Goal: Task Accomplishment & Management: Use online tool/utility

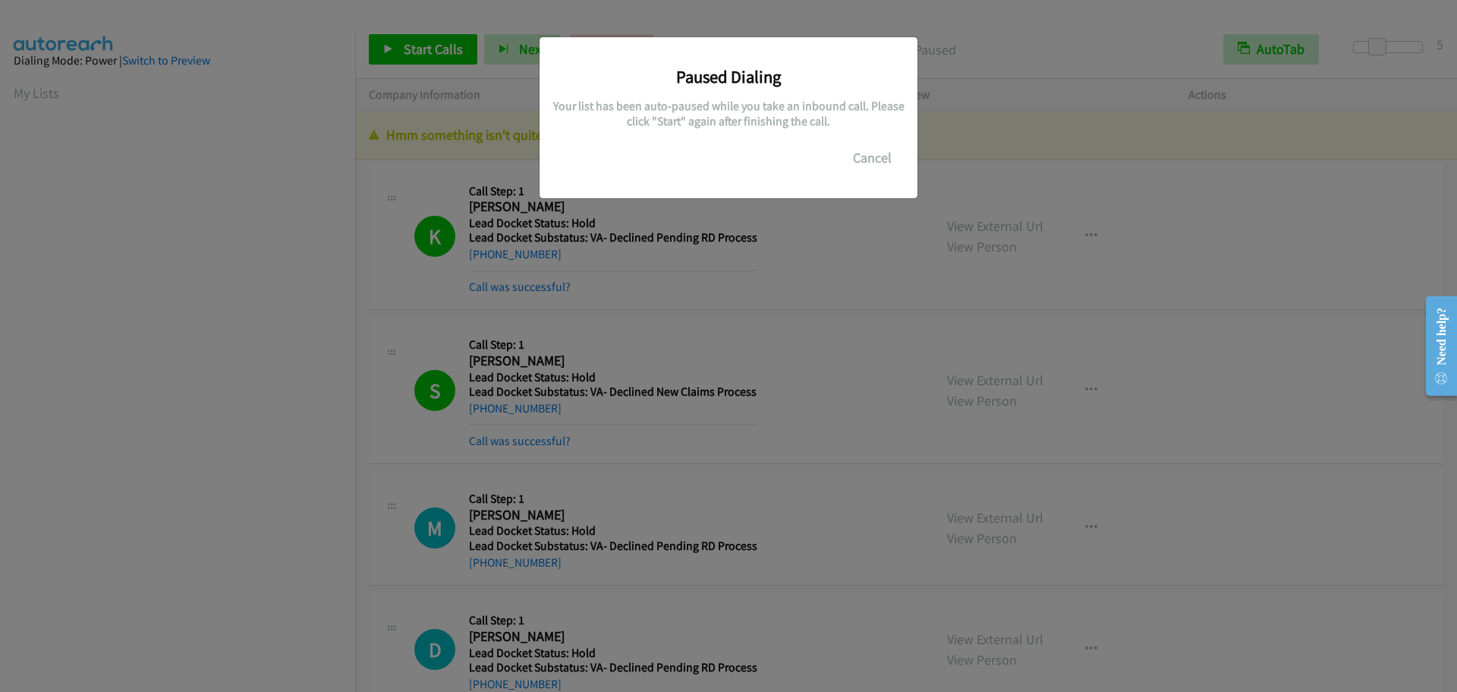
scroll to position [159, 0]
click at [886, 164] on button "Cancel" at bounding box center [873, 158] width 68 height 30
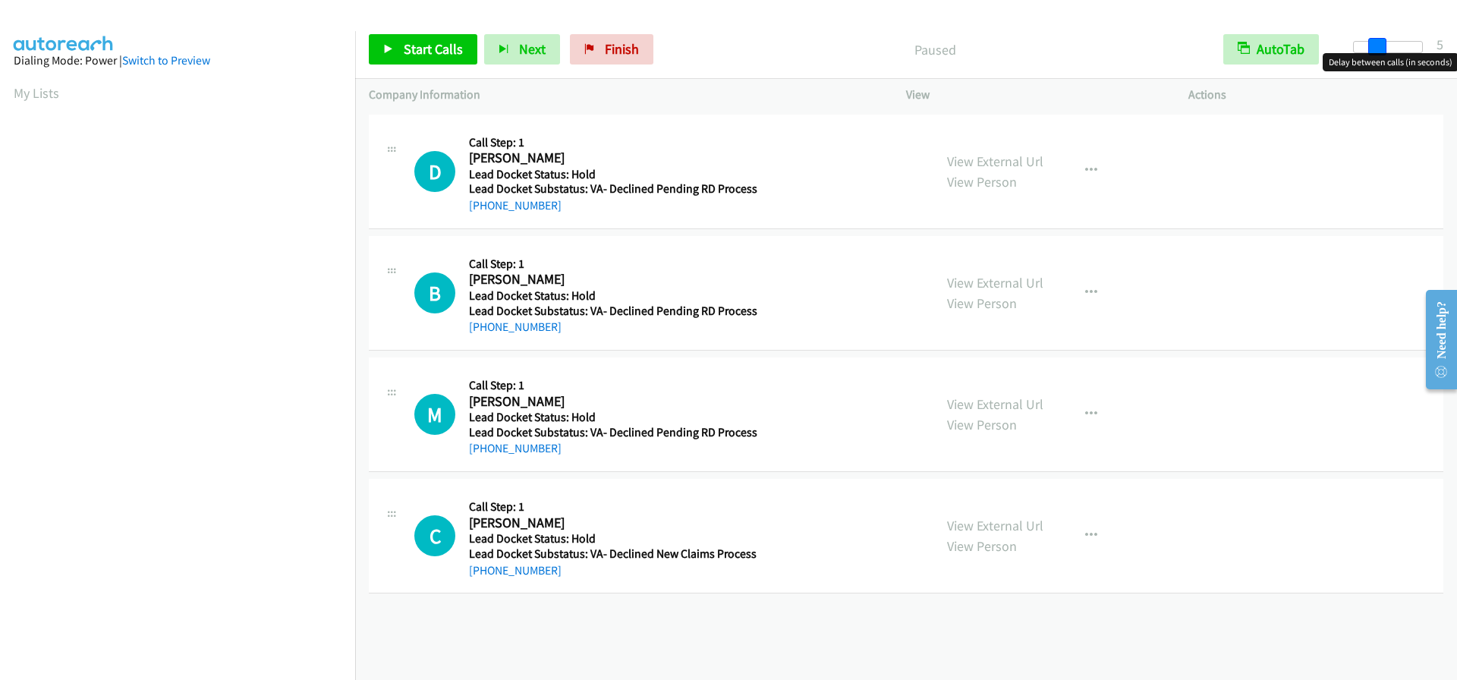
drag, startPoint x: 1362, startPoint y: 48, endPoint x: 1385, endPoint y: 48, distance: 23.5
click at [1385, 48] on span at bounding box center [1378, 47] width 18 height 18
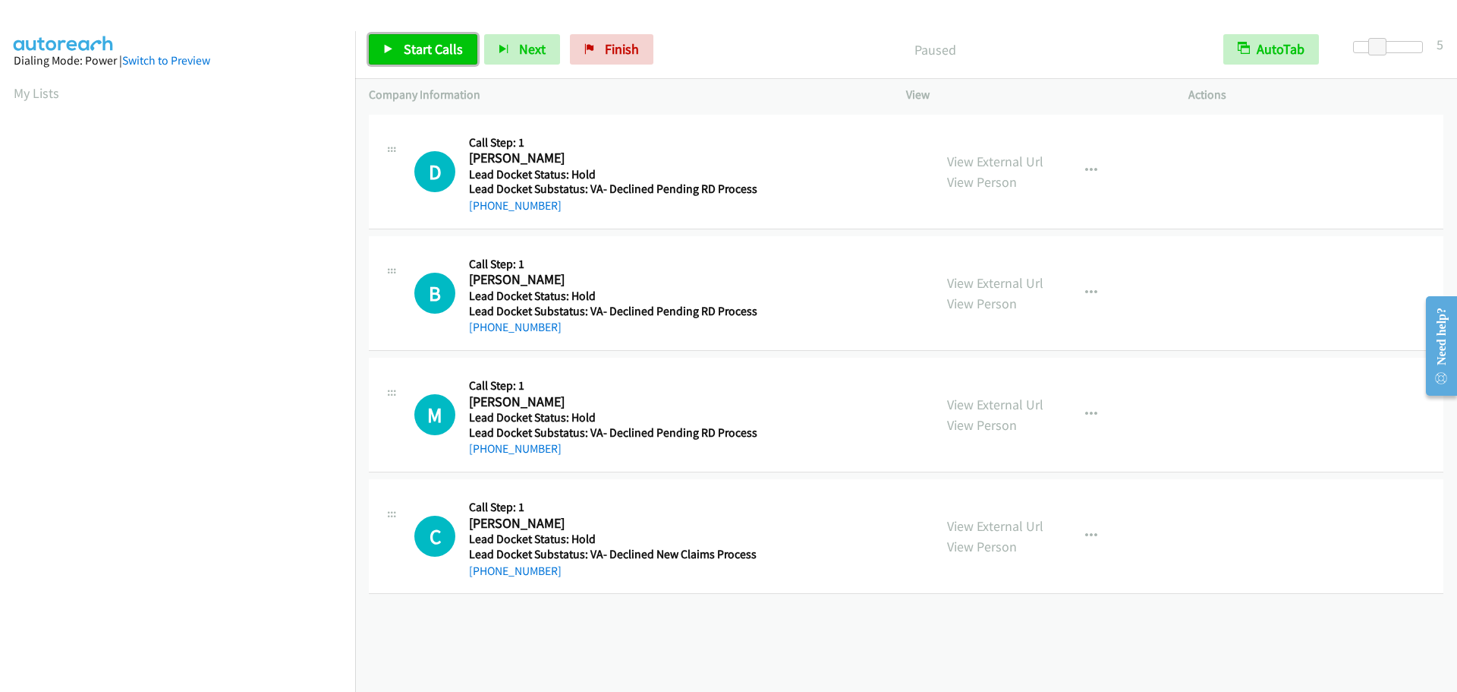
click at [412, 42] on span "Start Calls" at bounding box center [433, 48] width 59 height 17
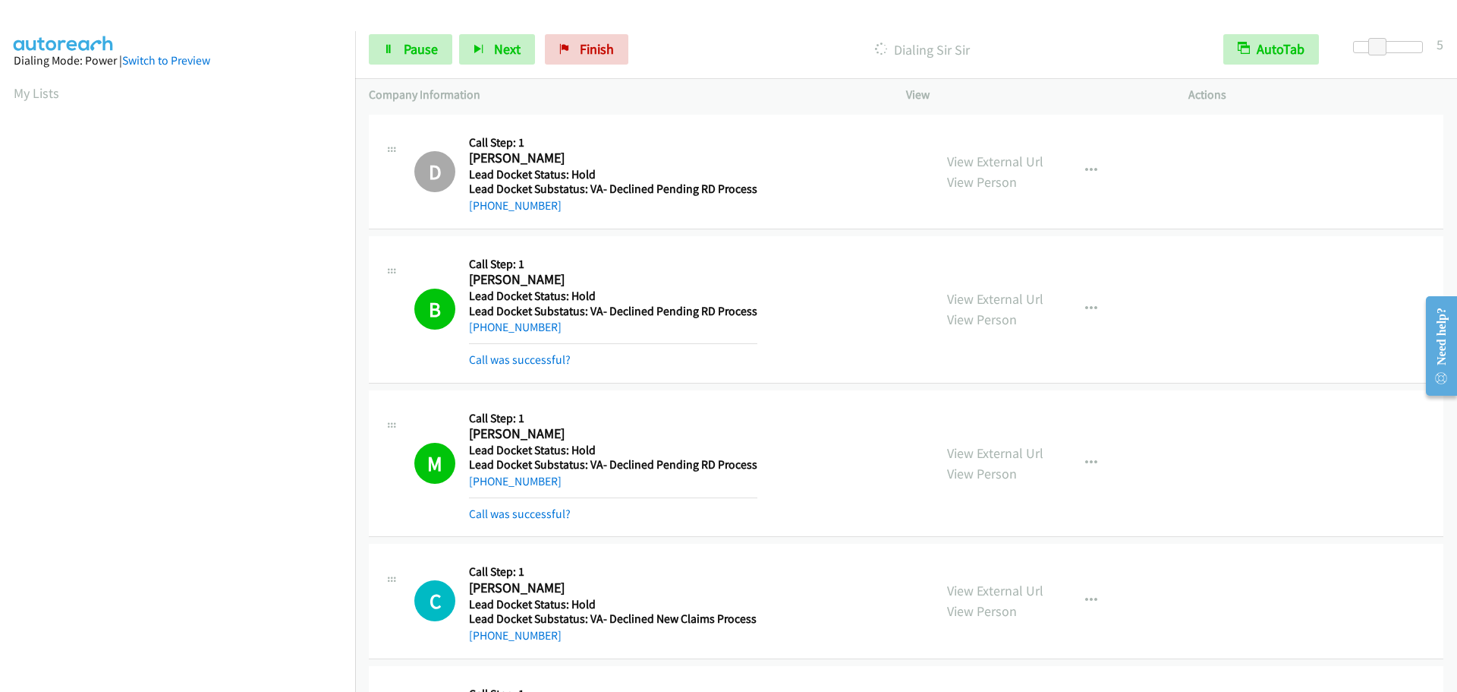
scroll to position [160, 0]
click at [387, 49] on icon at bounding box center [388, 50] width 11 height 11
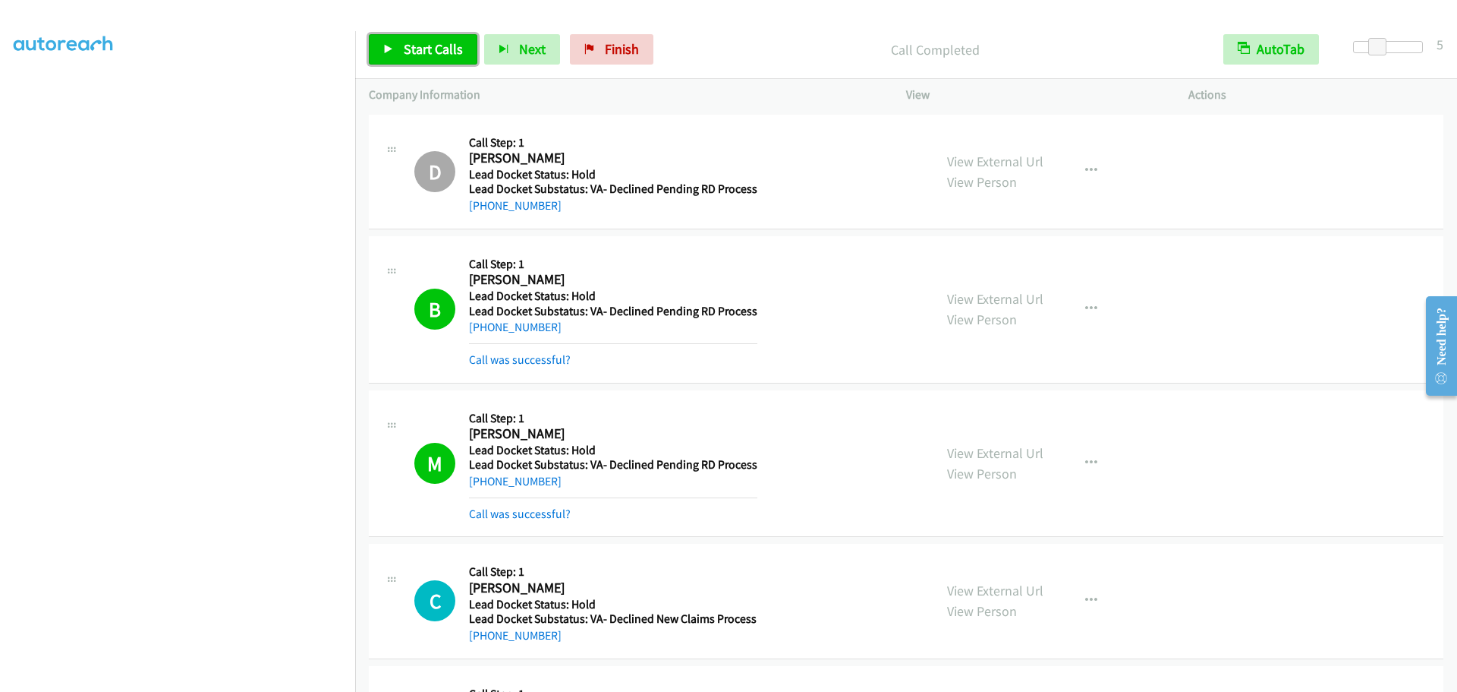
click at [437, 45] on span "Start Calls" at bounding box center [433, 48] width 59 height 17
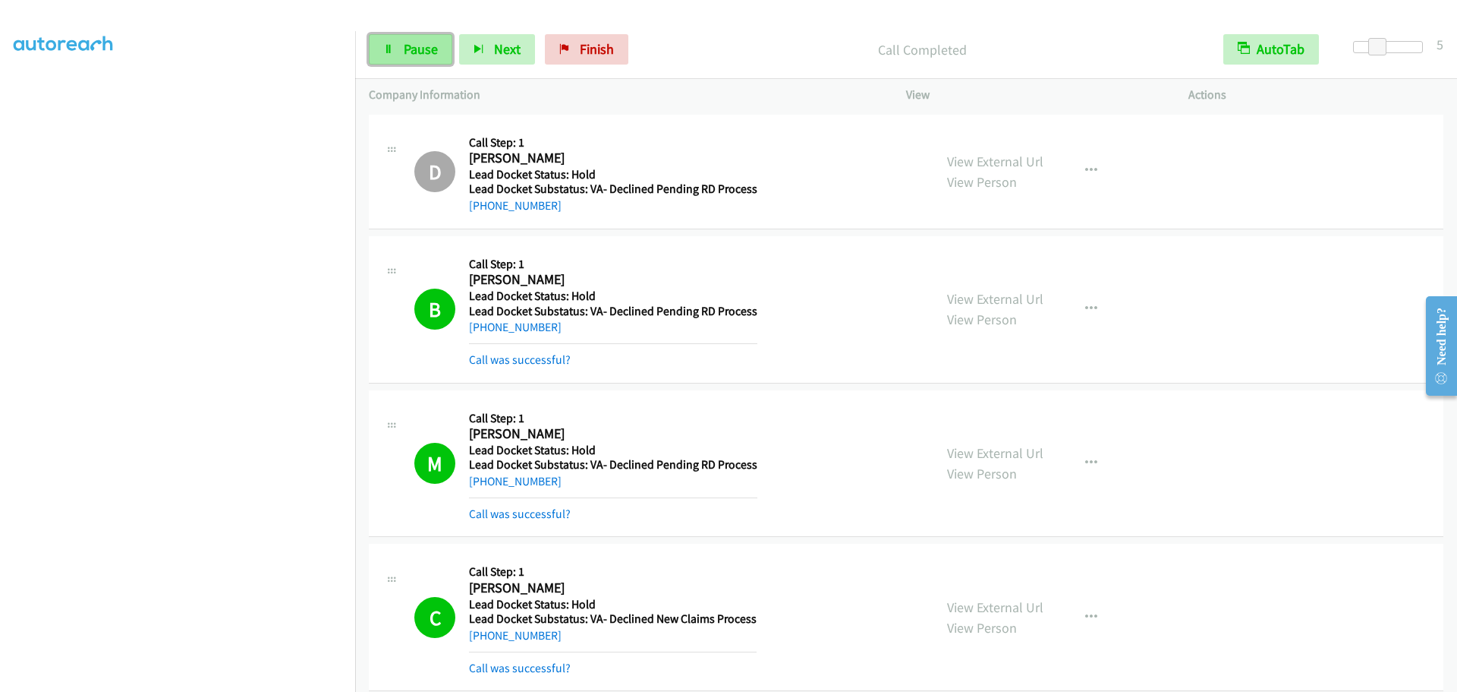
click at [411, 58] on link "Pause" at bounding box center [410, 49] width 83 height 30
click at [411, 58] on link "Start Calls" at bounding box center [423, 49] width 109 height 30
click at [408, 57] on span "Pause" at bounding box center [421, 48] width 34 height 17
click at [443, 45] on span "Start Calls" at bounding box center [433, 48] width 59 height 17
click at [412, 56] on span "Pause" at bounding box center [421, 48] width 34 height 17
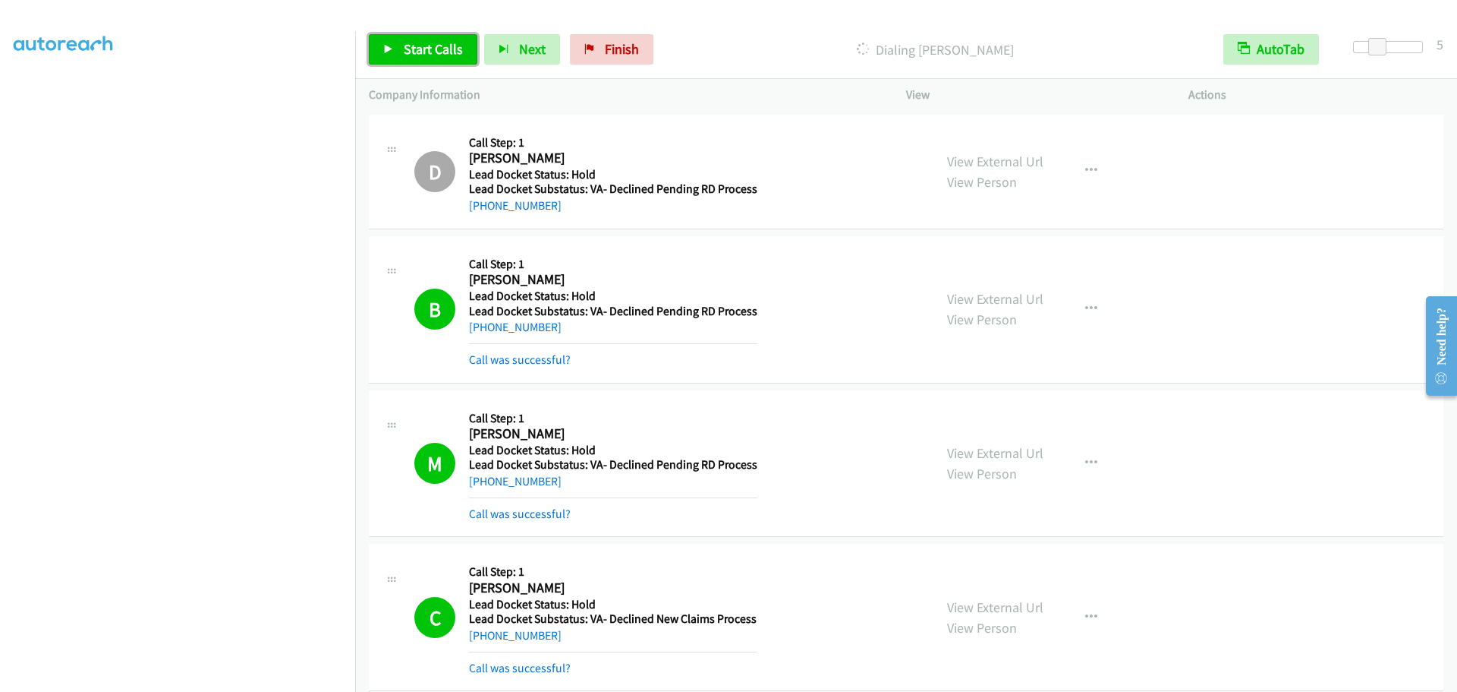
click at [433, 57] on span "Start Calls" at bounding box center [433, 48] width 59 height 17
click at [424, 53] on span "Pause" at bounding box center [421, 48] width 34 height 17
click at [443, 49] on span "Start Calls" at bounding box center [433, 48] width 59 height 17
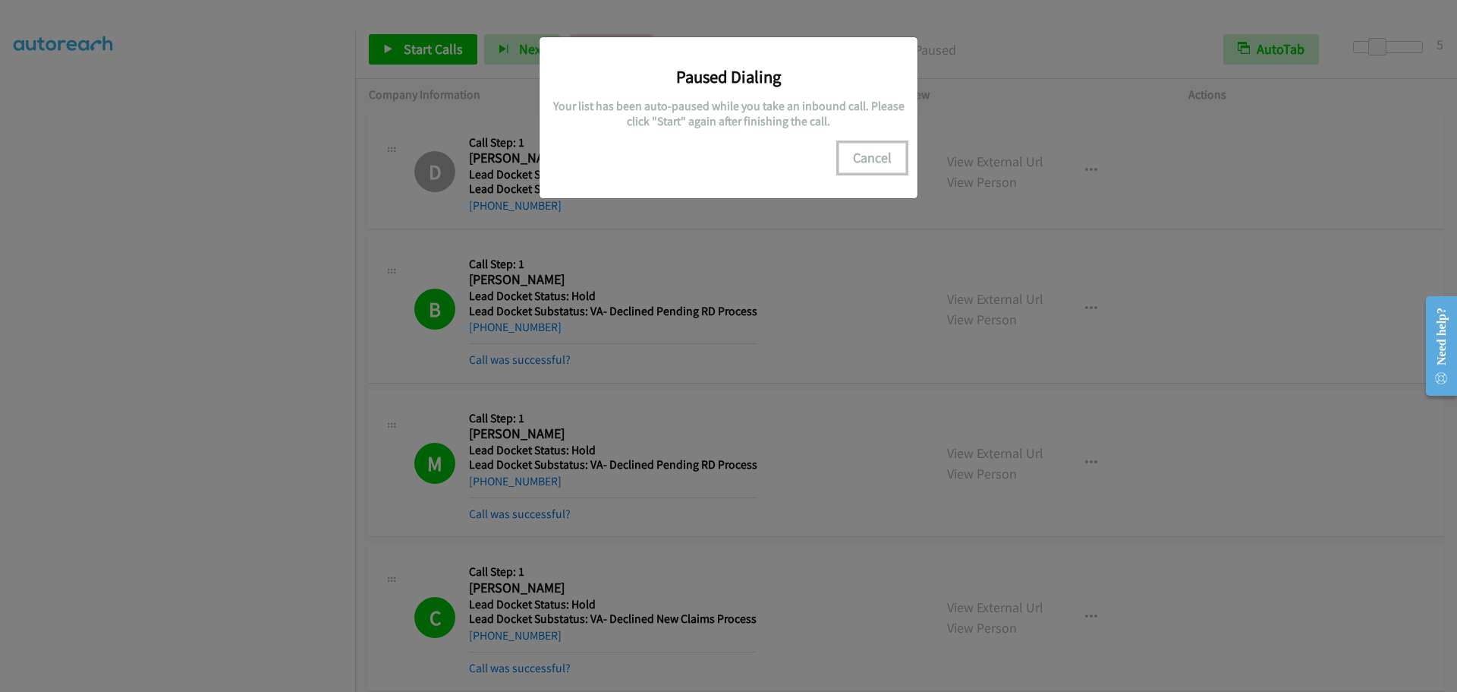
click at [871, 149] on button "Cancel" at bounding box center [873, 158] width 68 height 30
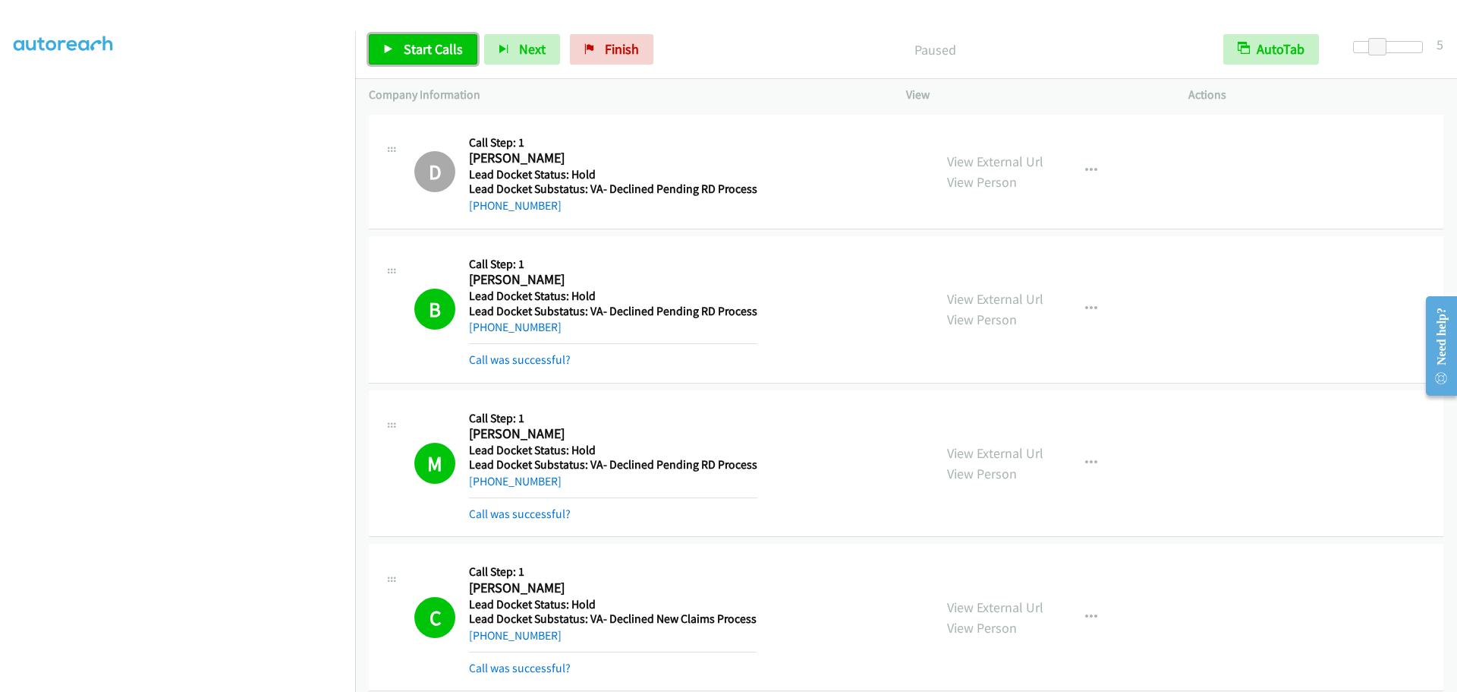
click at [427, 45] on span "Start Calls" at bounding box center [433, 48] width 59 height 17
click at [417, 50] on span "Pause" at bounding box center [421, 48] width 34 height 17
click at [417, 50] on span "Start Calls" at bounding box center [433, 48] width 59 height 17
click at [401, 59] on link "Pause" at bounding box center [410, 49] width 83 height 30
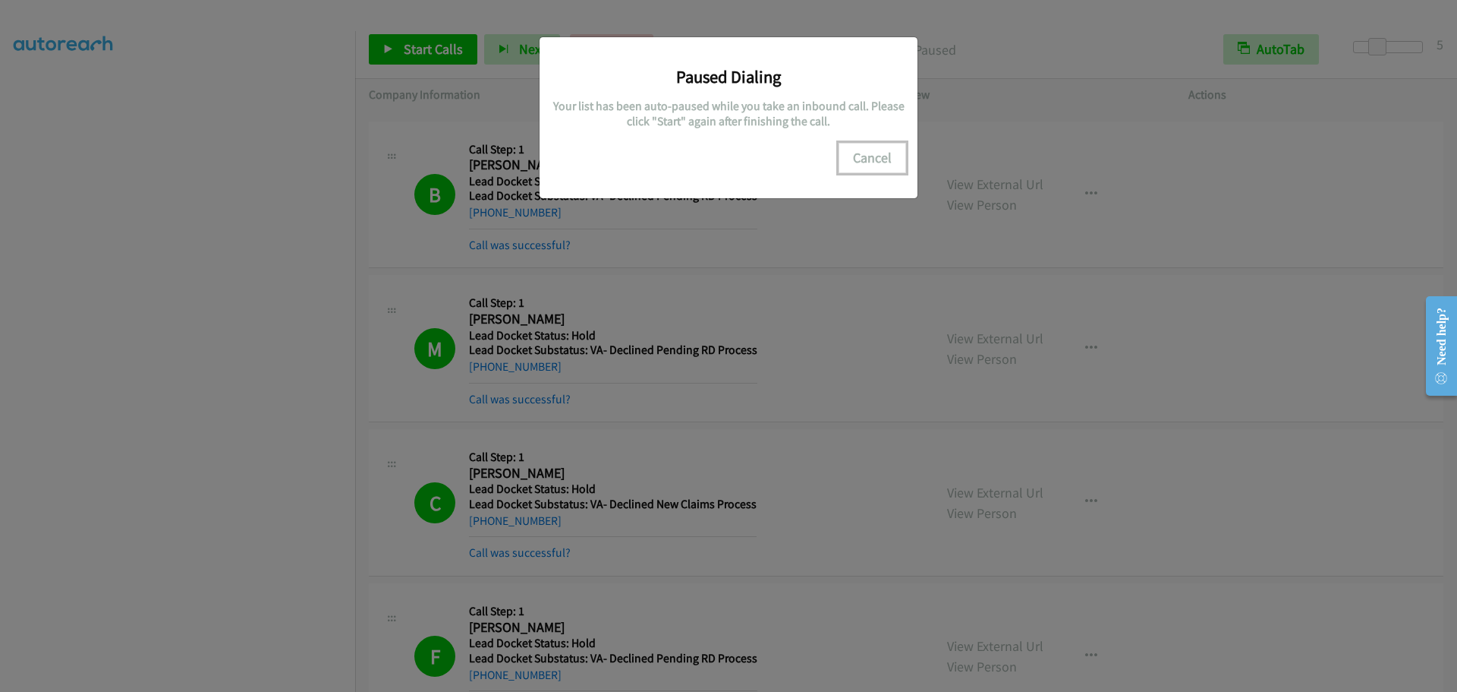
click at [860, 158] on button "Cancel" at bounding box center [873, 158] width 68 height 30
